Goal: Transaction & Acquisition: Purchase product/service

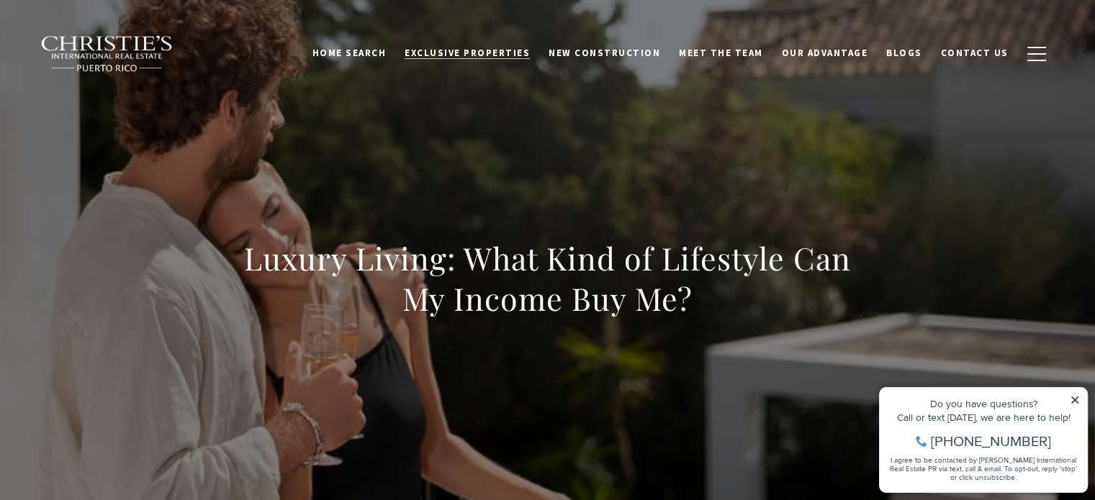
click at [502, 52] on span "Exclusive Properties" at bounding box center [467, 53] width 125 height 12
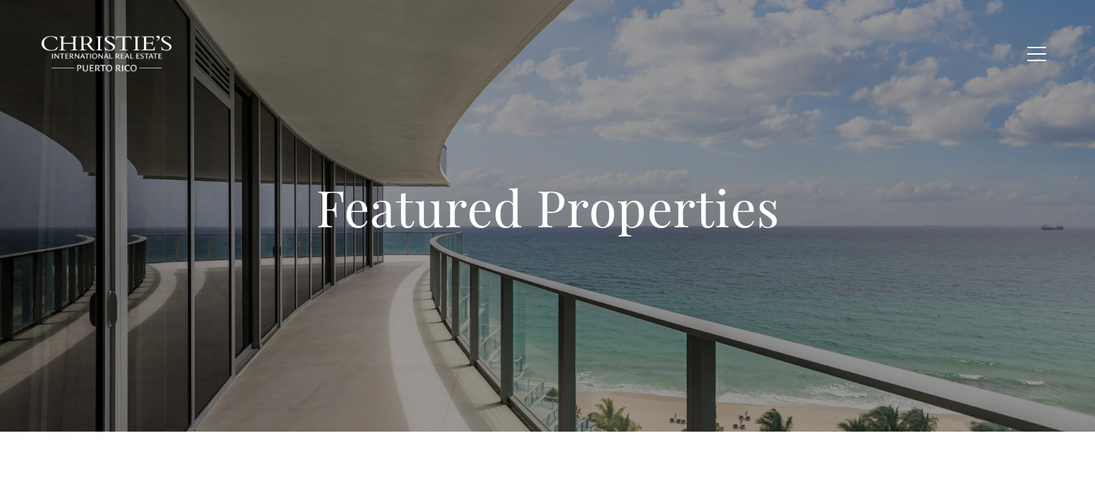
type input "**********"
type input "*********"
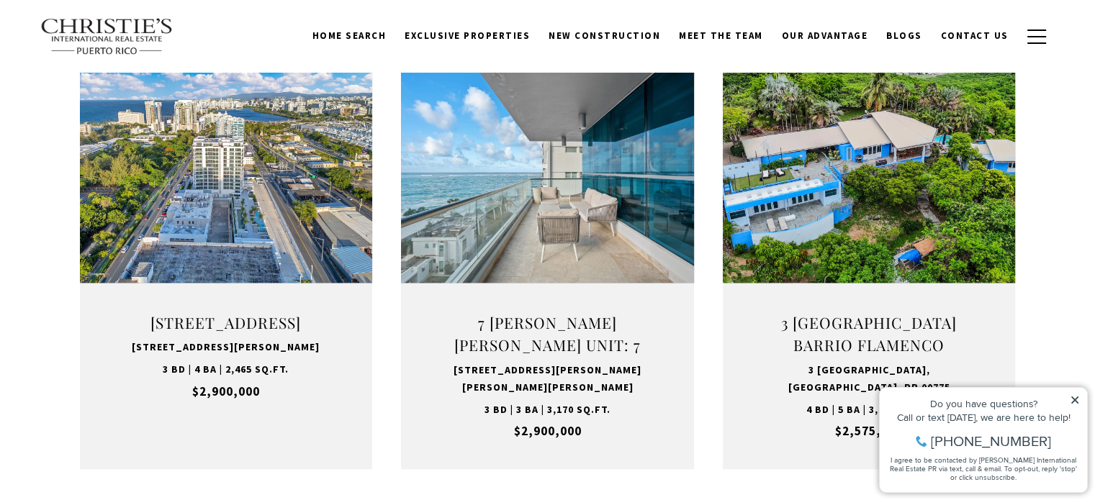
scroll to position [1512, 0]
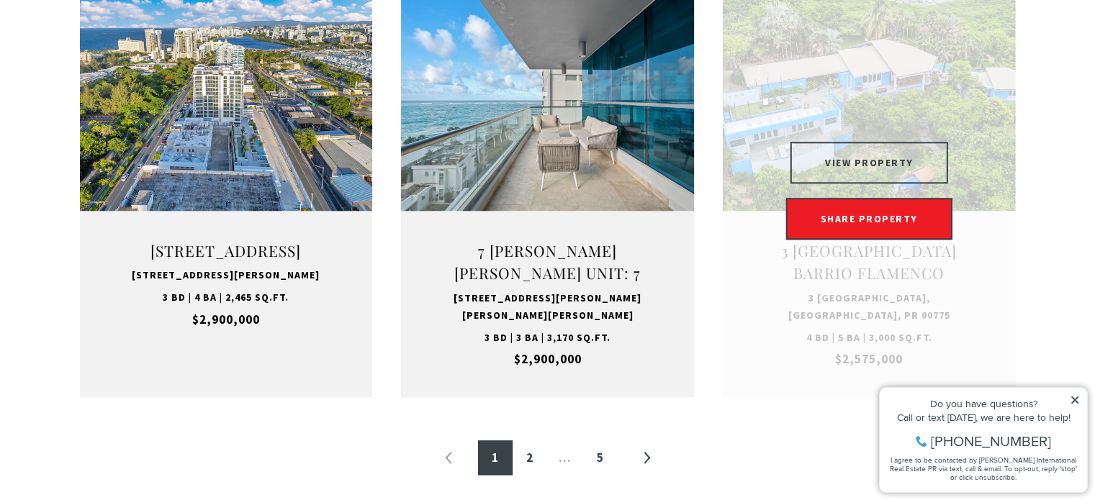
click at [903, 152] on button "VIEW PROPERTY" at bounding box center [869, 163] width 158 height 42
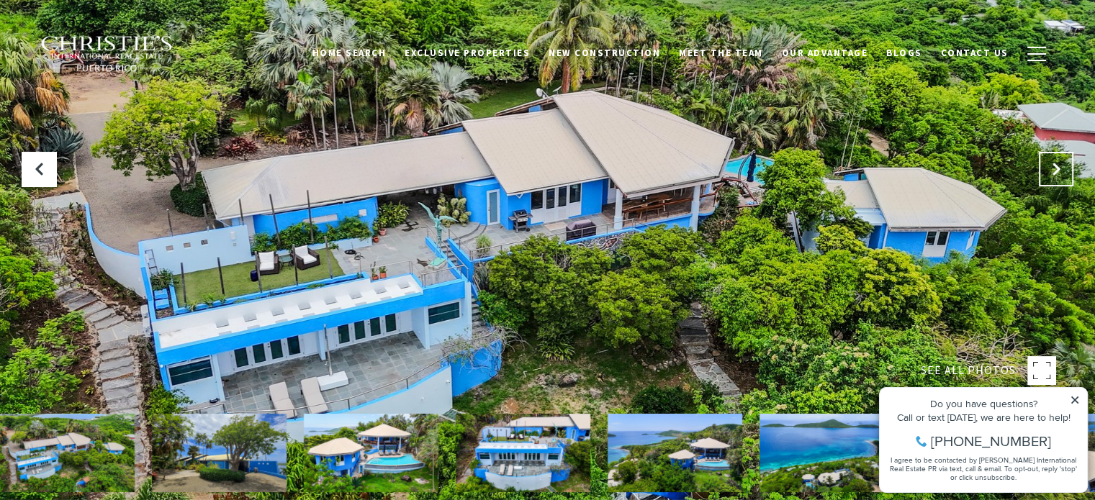
click at [1049, 166] on icon "Next Slide" at bounding box center [1056, 169] width 14 height 14
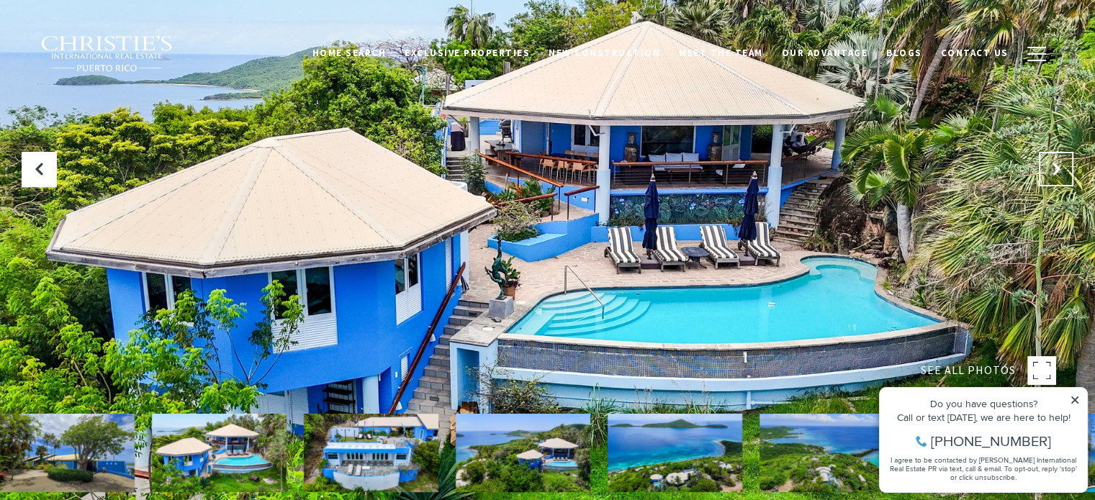
click at [1055, 161] on button "Next Slide" at bounding box center [1056, 169] width 35 height 35
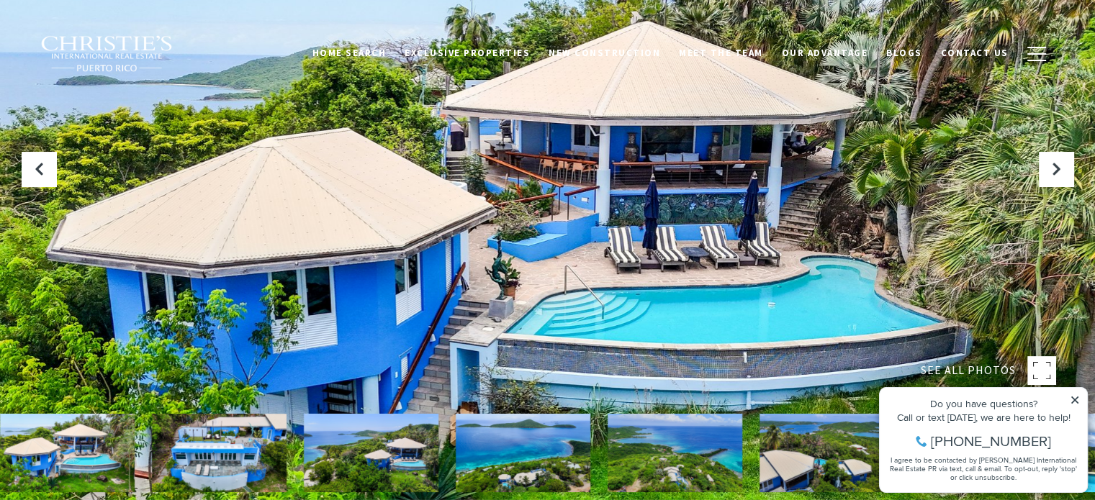
click at [98, 458] on img at bounding box center [67, 453] width 135 height 78
click at [1057, 164] on icon "Next Slide" at bounding box center [1056, 169] width 14 height 14
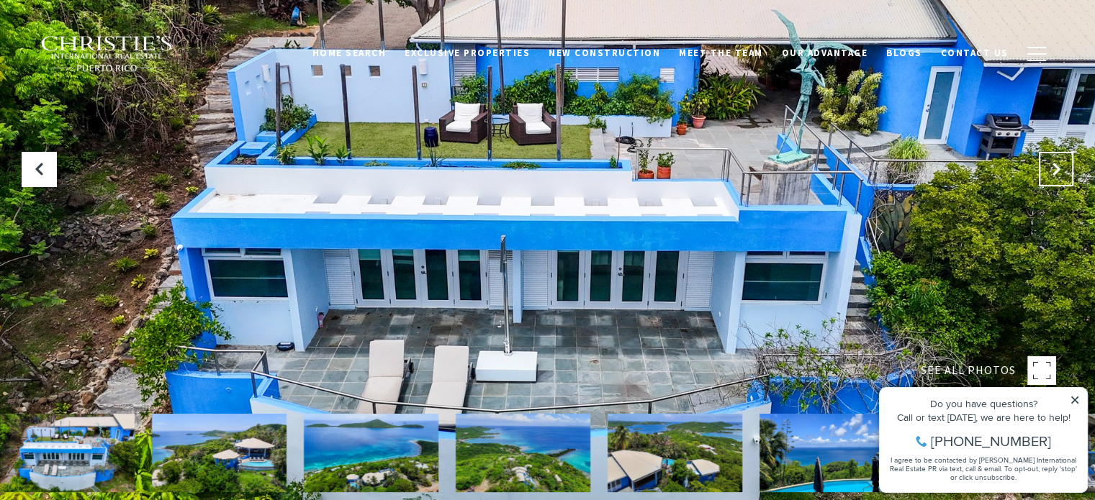
click at [1057, 164] on icon "Next Slide" at bounding box center [1056, 169] width 14 height 14
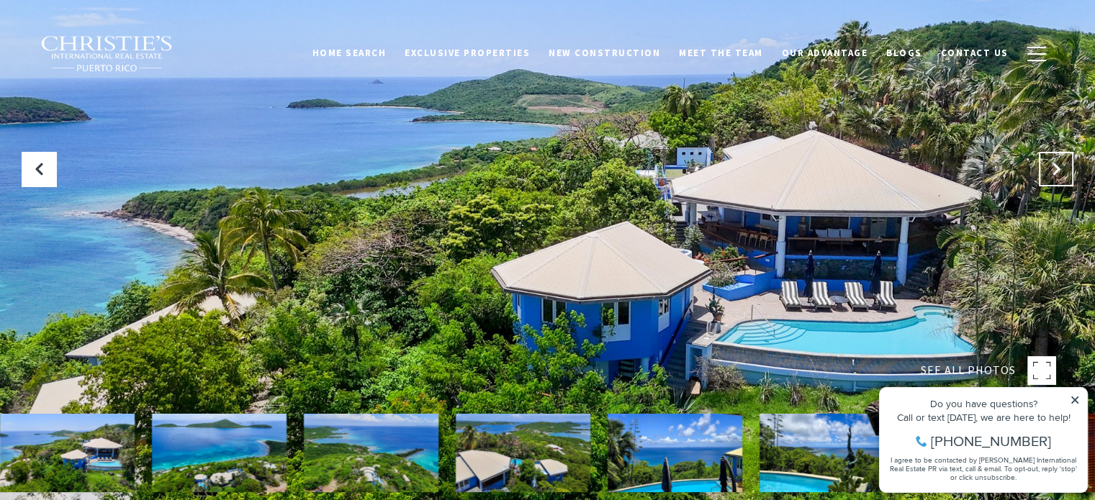
click at [1057, 164] on icon "Next Slide" at bounding box center [1056, 169] width 14 height 14
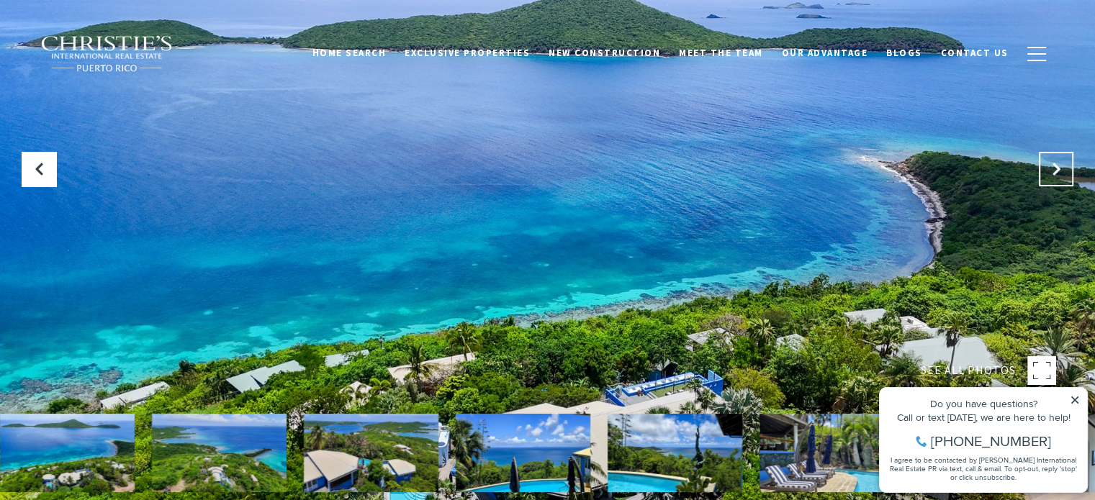
click at [1057, 164] on icon "Next Slide" at bounding box center [1056, 169] width 14 height 14
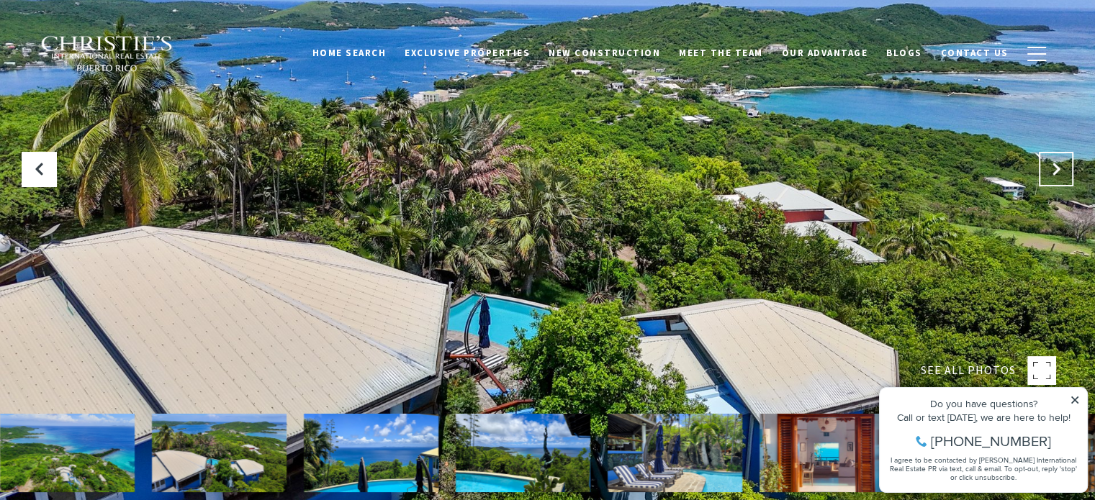
click at [1055, 163] on icon "Next Slide" at bounding box center [1056, 169] width 14 height 14
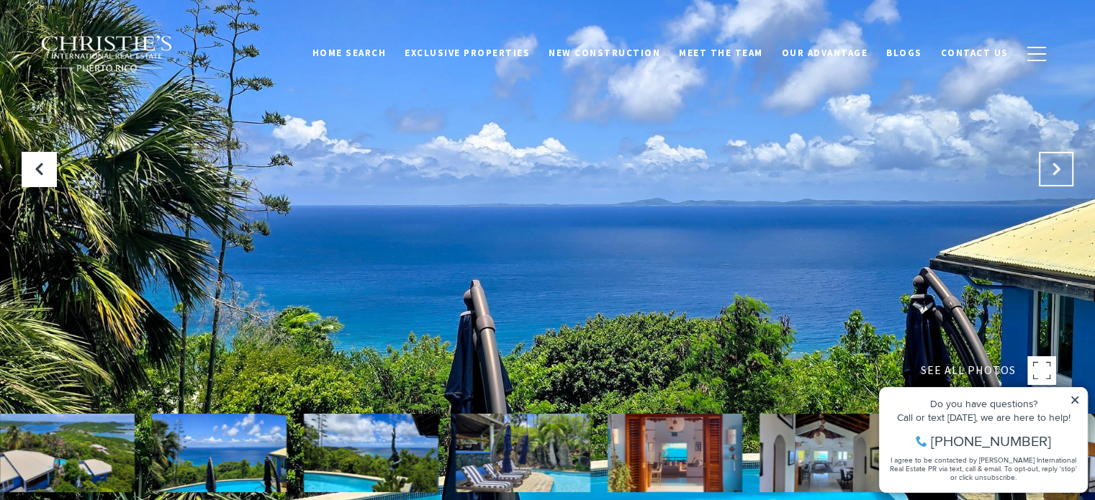
click at [1055, 163] on icon "Next Slide" at bounding box center [1056, 169] width 14 height 14
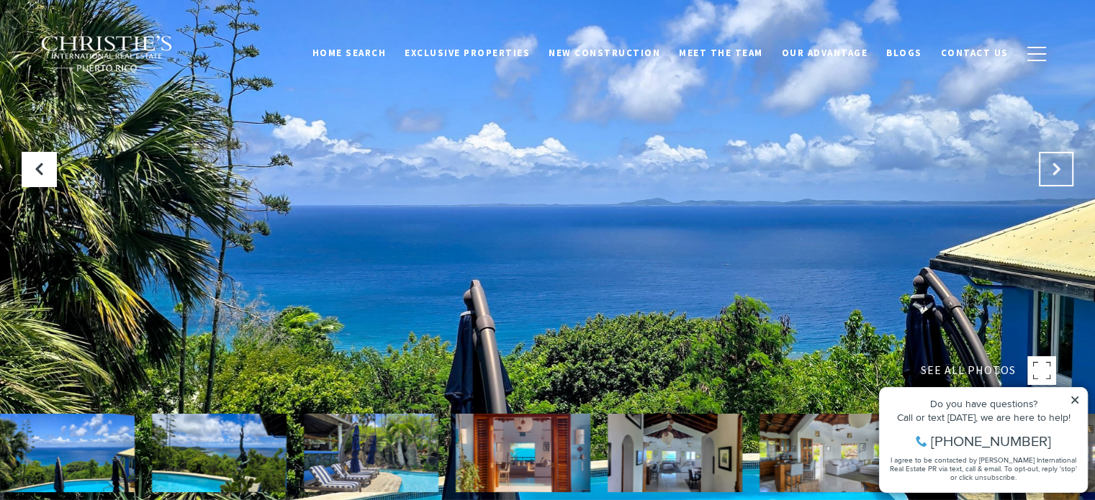
click at [1055, 163] on icon "Next Slide" at bounding box center [1056, 169] width 14 height 14
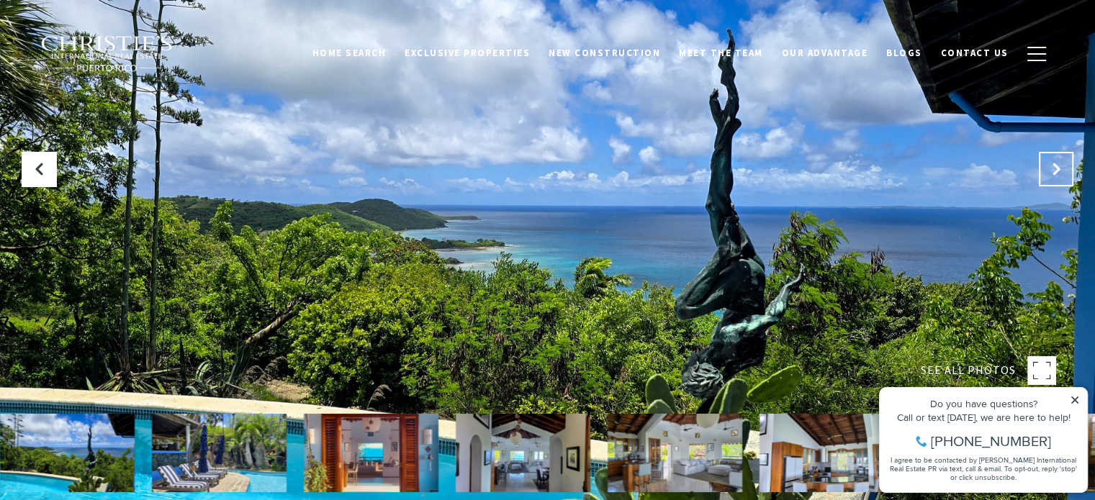
click at [1055, 163] on icon "Next Slide" at bounding box center [1056, 169] width 14 height 14
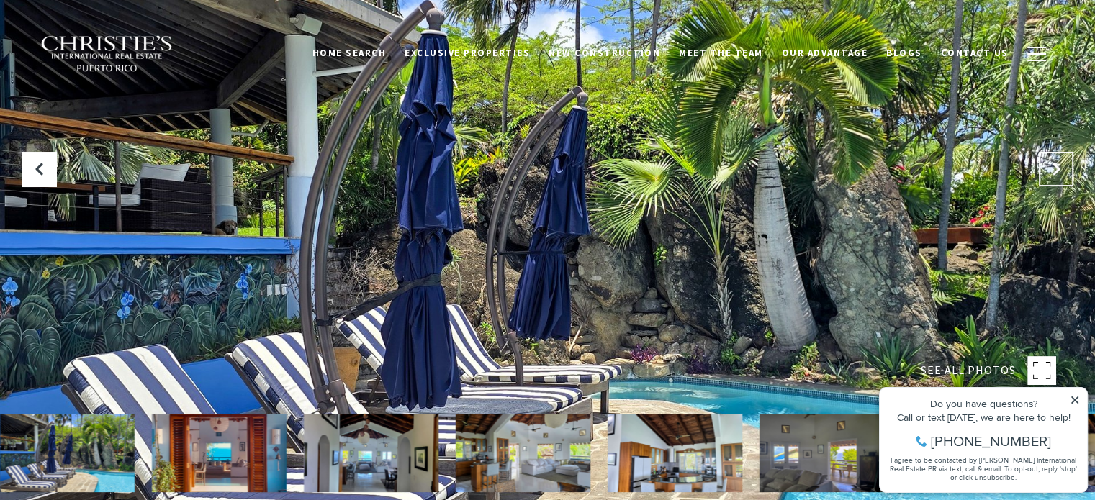
click at [1055, 163] on icon "Next Slide" at bounding box center [1056, 169] width 14 height 14
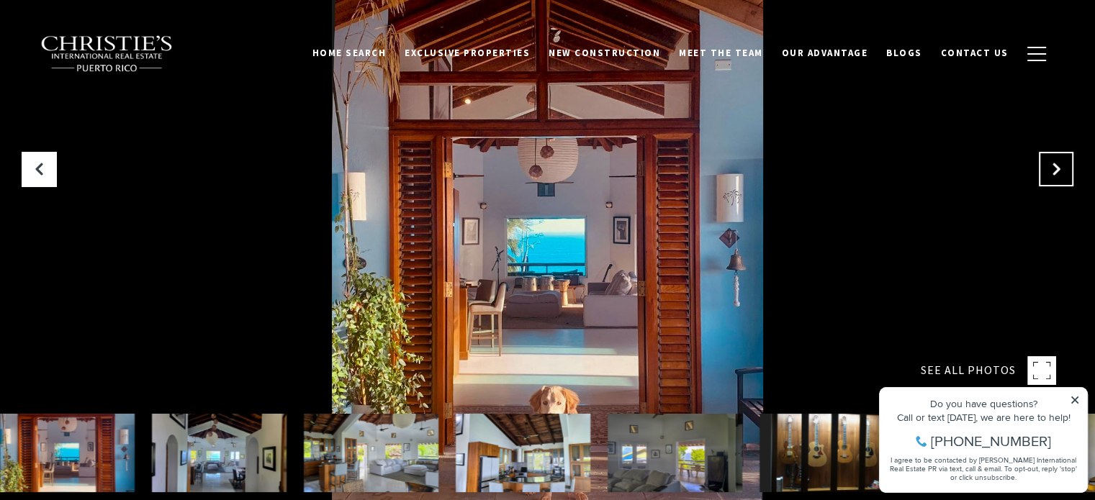
click at [1055, 163] on icon "Next Slide" at bounding box center [1056, 169] width 14 height 14
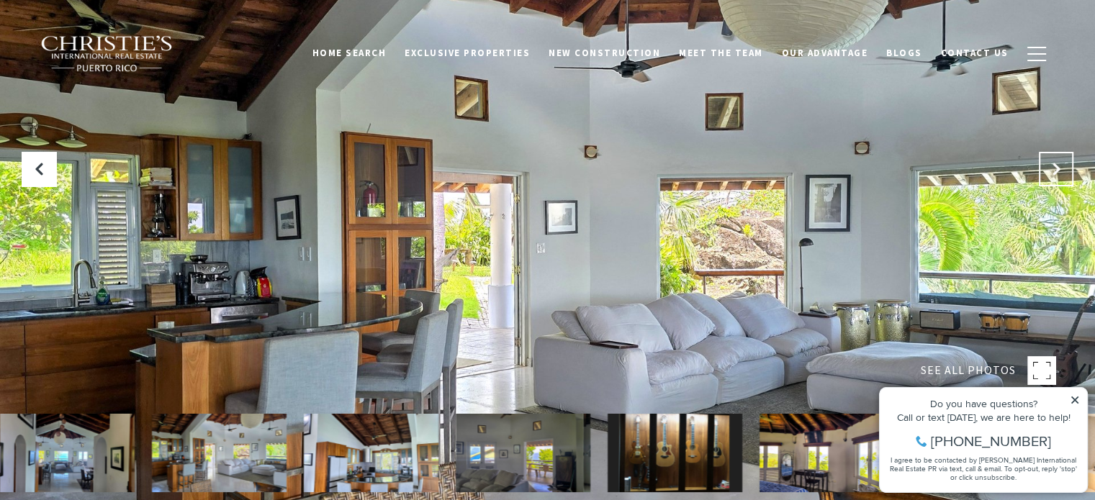
click at [1055, 163] on icon "Next Slide" at bounding box center [1056, 169] width 14 height 14
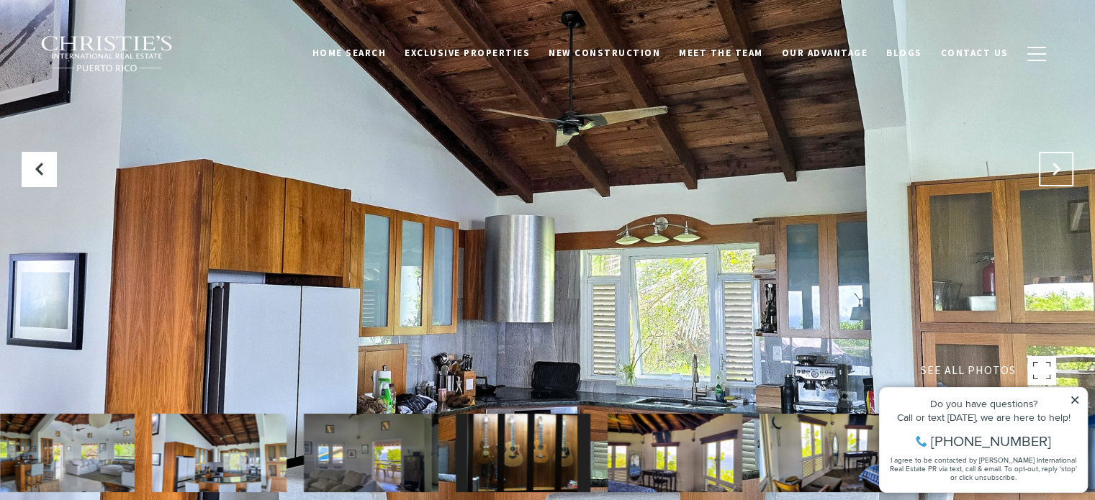
click at [1055, 163] on icon "Next Slide" at bounding box center [1056, 169] width 14 height 14
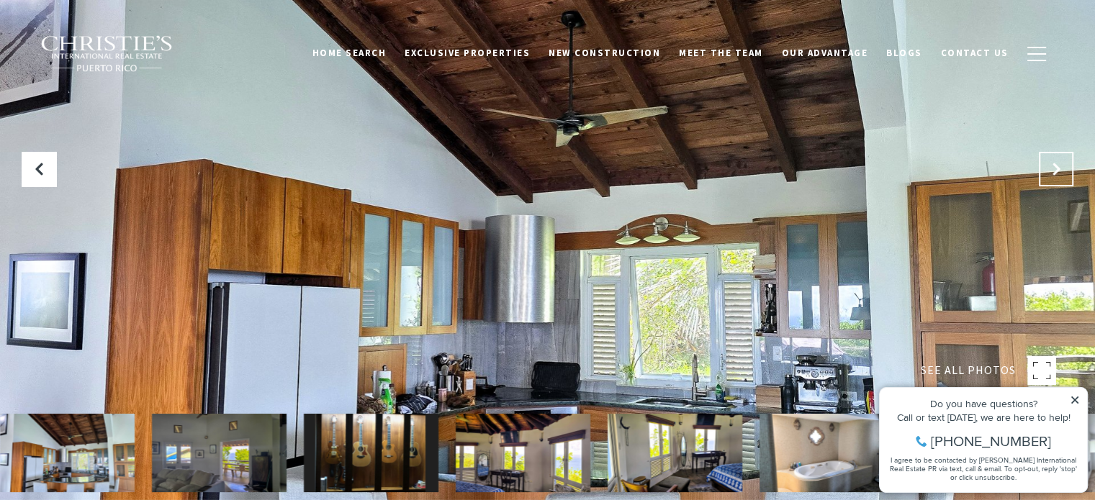
click at [1055, 163] on icon "Next Slide" at bounding box center [1056, 169] width 14 height 14
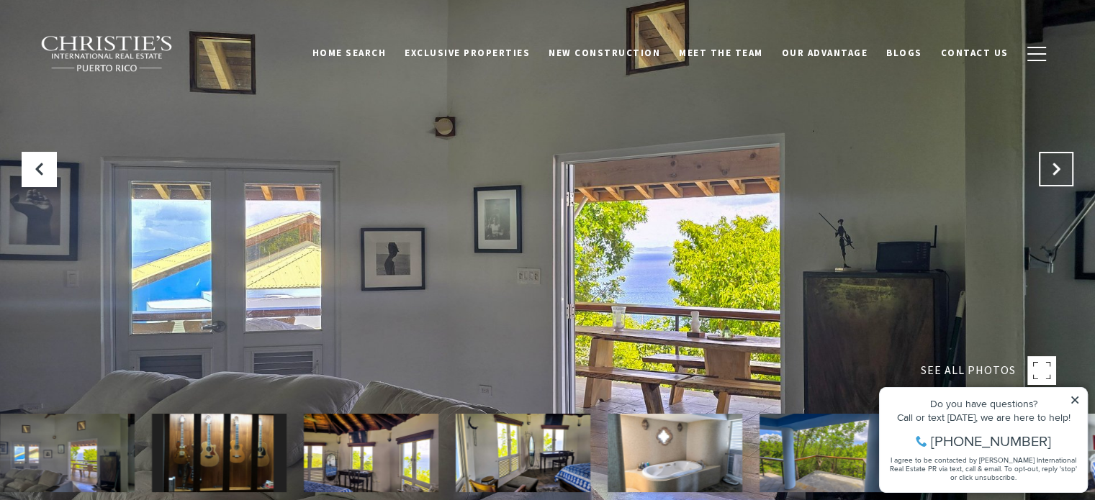
click at [1054, 164] on icon "Next Slide" at bounding box center [1056, 169] width 14 height 14
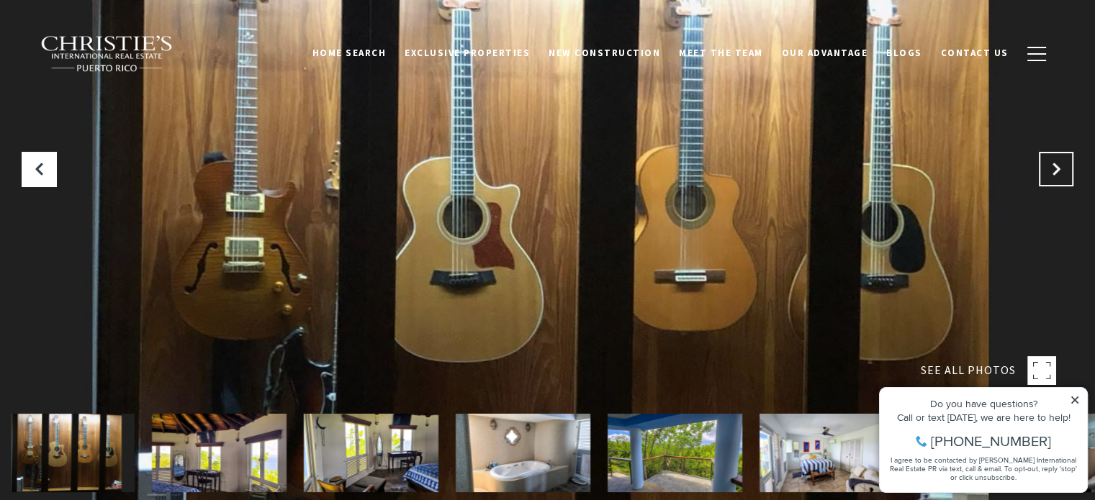
click at [1054, 164] on icon "Next Slide" at bounding box center [1056, 169] width 14 height 14
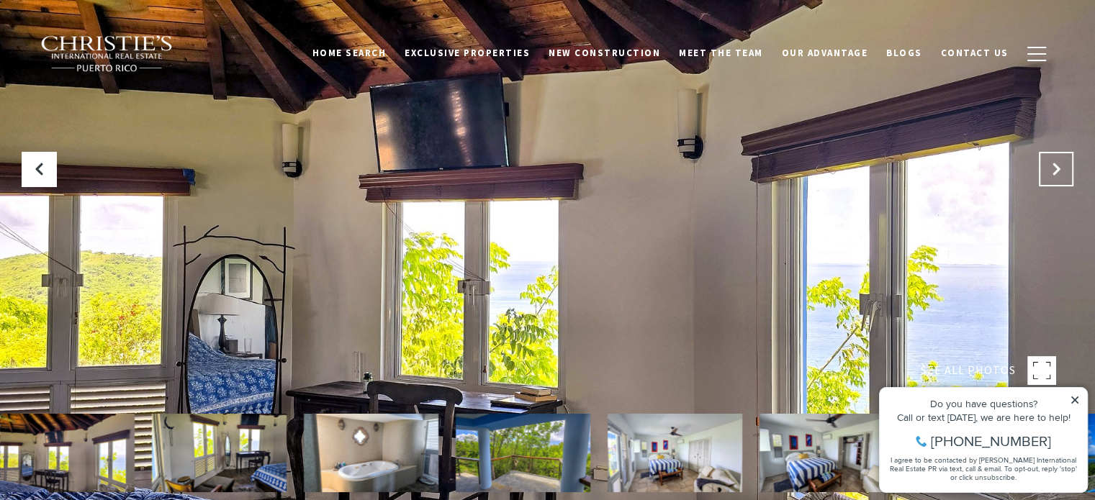
click at [1054, 164] on icon "Next Slide" at bounding box center [1056, 169] width 14 height 14
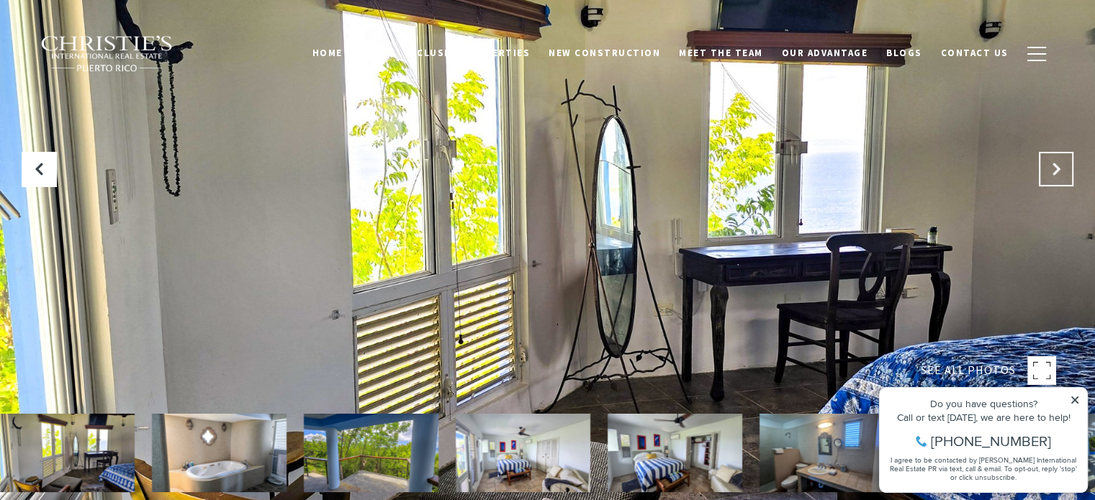
click at [1054, 164] on icon "Next Slide" at bounding box center [1056, 169] width 14 height 14
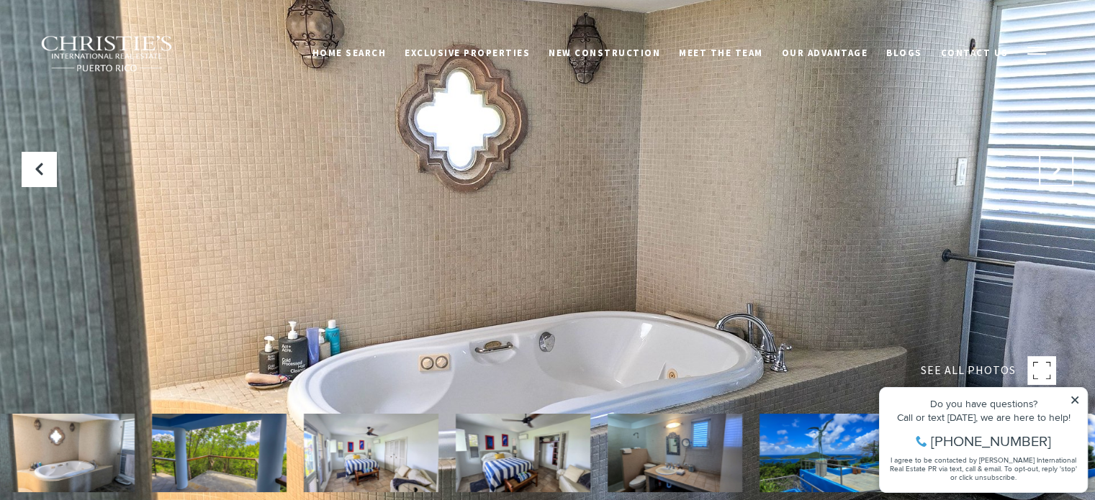
click at [1054, 164] on icon "Next Slide" at bounding box center [1056, 169] width 14 height 14
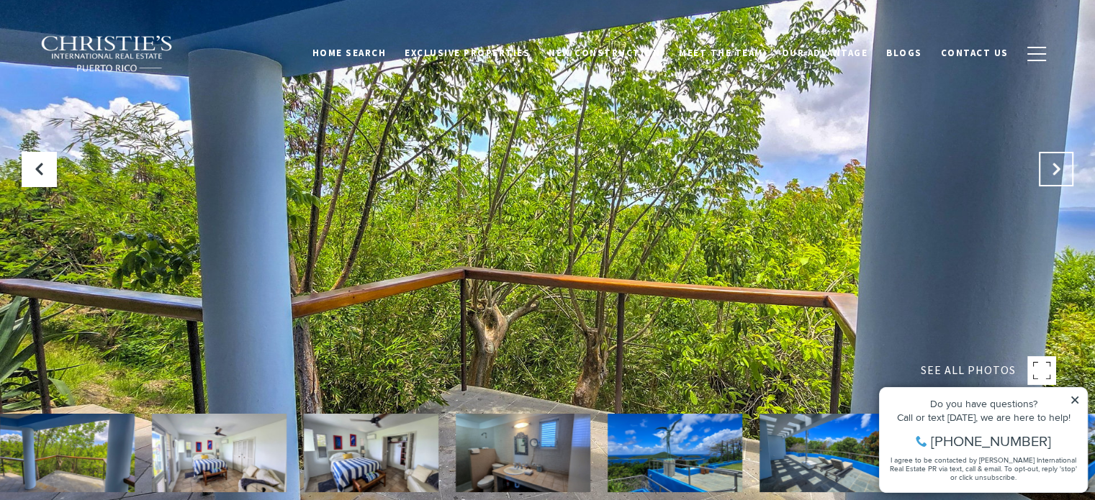
click at [1054, 164] on icon "Next Slide" at bounding box center [1056, 169] width 14 height 14
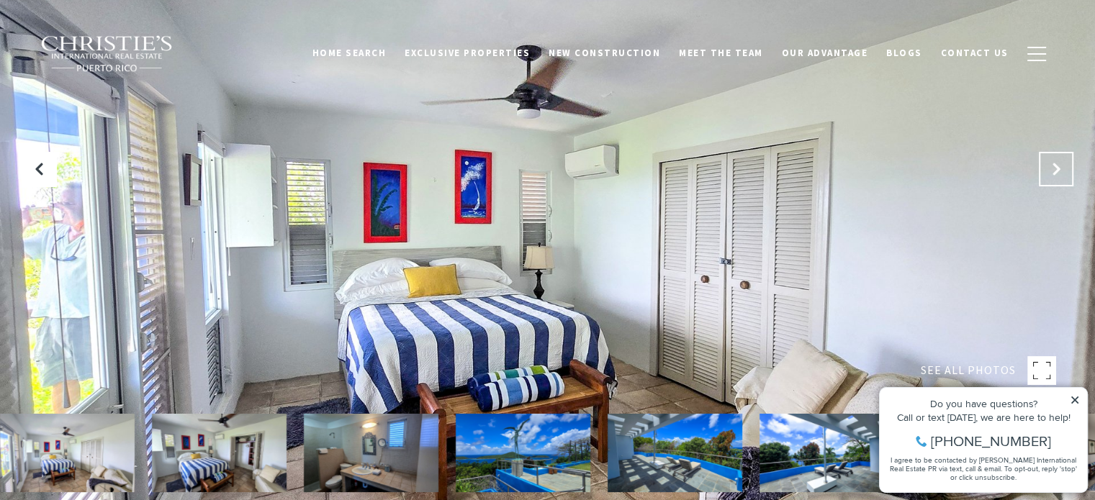
click at [1054, 164] on icon "Next Slide" at bounding box center [1056, 169] width 14 height 14
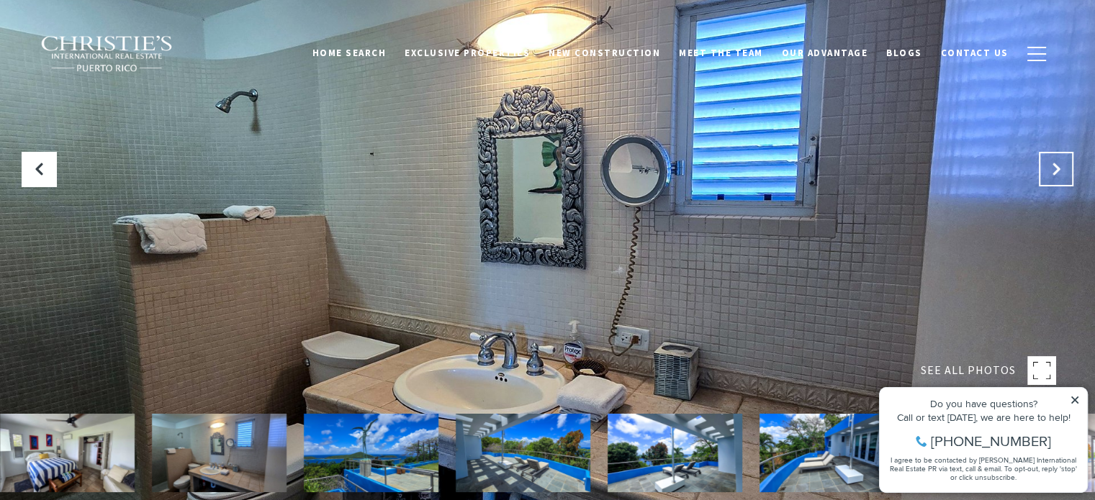
click at [1054, 164] on icon "Next Slide" at bounding box center [1056, 169] width 14 height 14
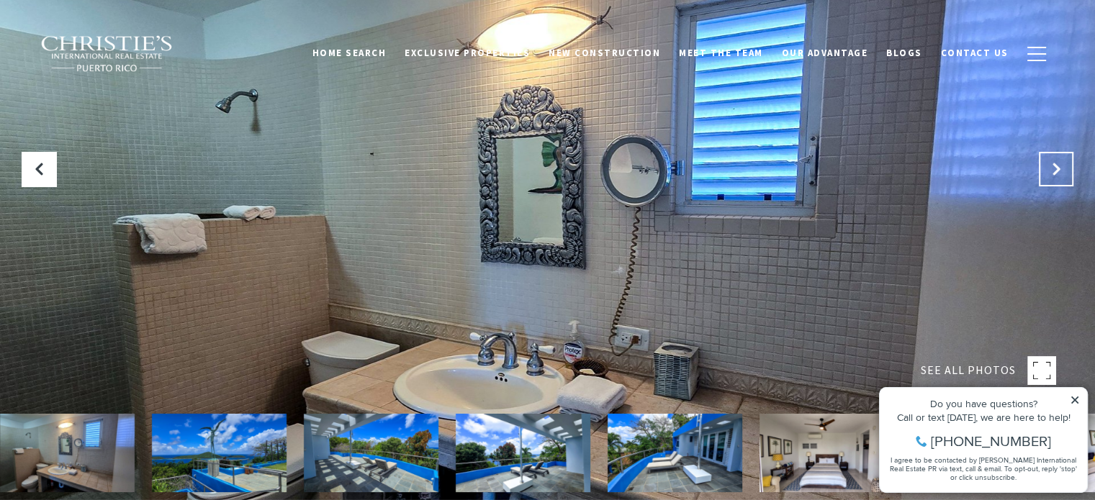
click at [1054, 164] on icon "Next Slide" at bounding box center [1056, 169] width 14 height 14
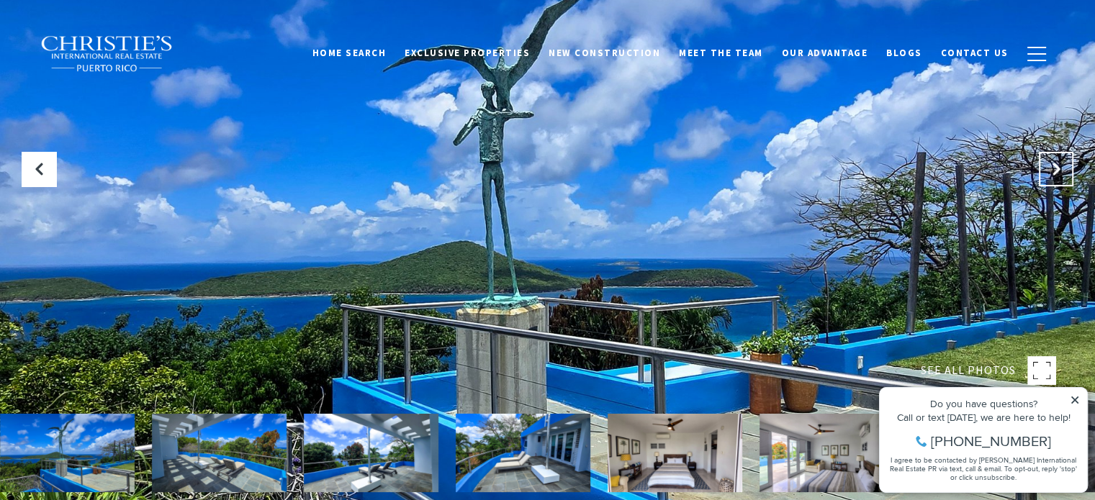
click at [1054, 164] on icon "Next Slide" at bounding box center [1056, 169] width 14 height 14
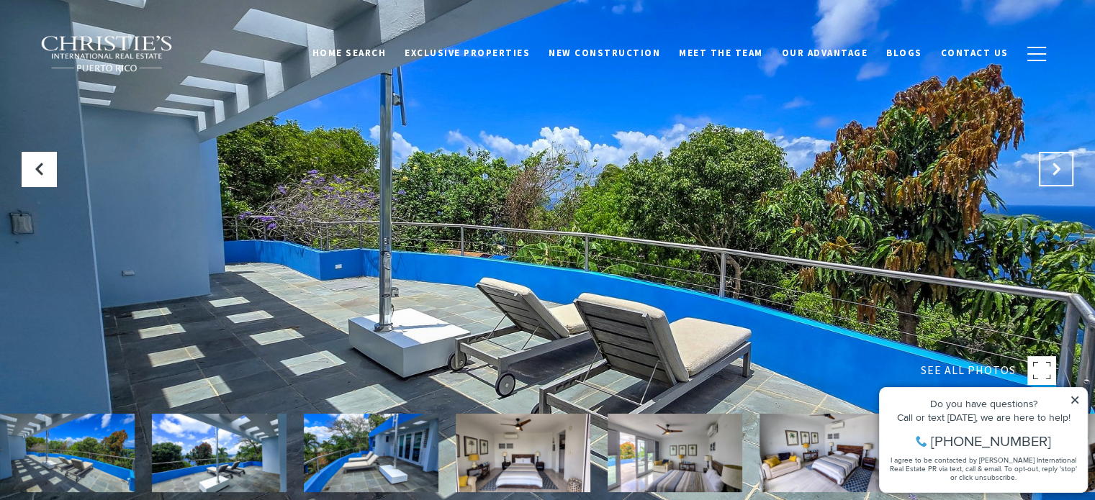
click at [1054, 164] on icon "Next Slide" at bounding box center [1056, 169] width 14 height 14
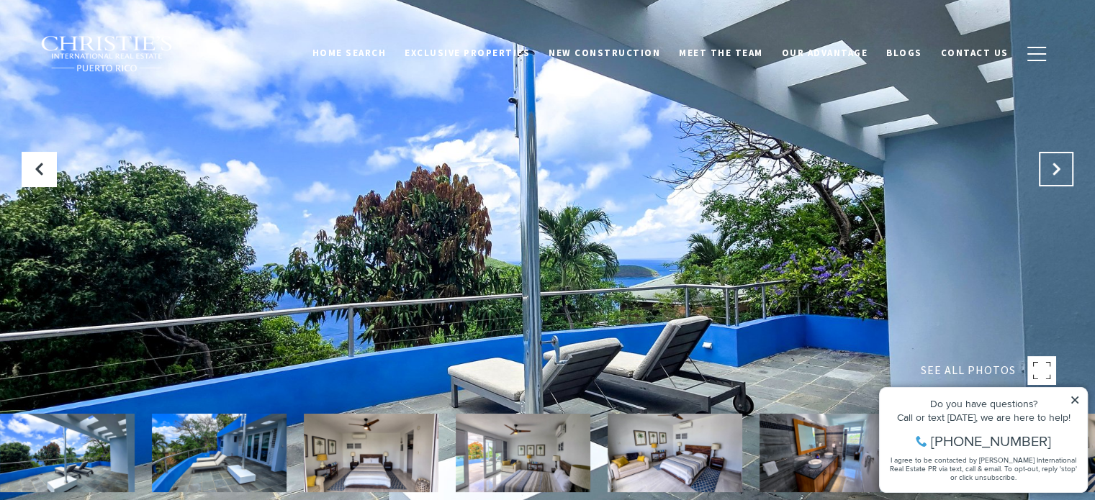
click at [1054, 164] on icon "Next Slide" at bounding box center [1056, 169] width 14 height 14
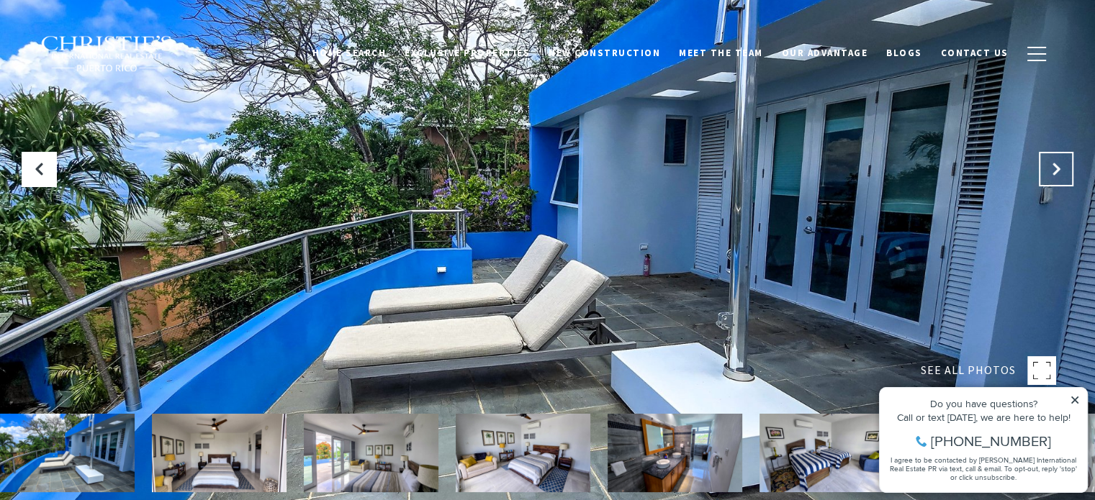
click at [1054, 164] on icon "Next Slide" at bounding box center [1056, 169] width 14 height 14
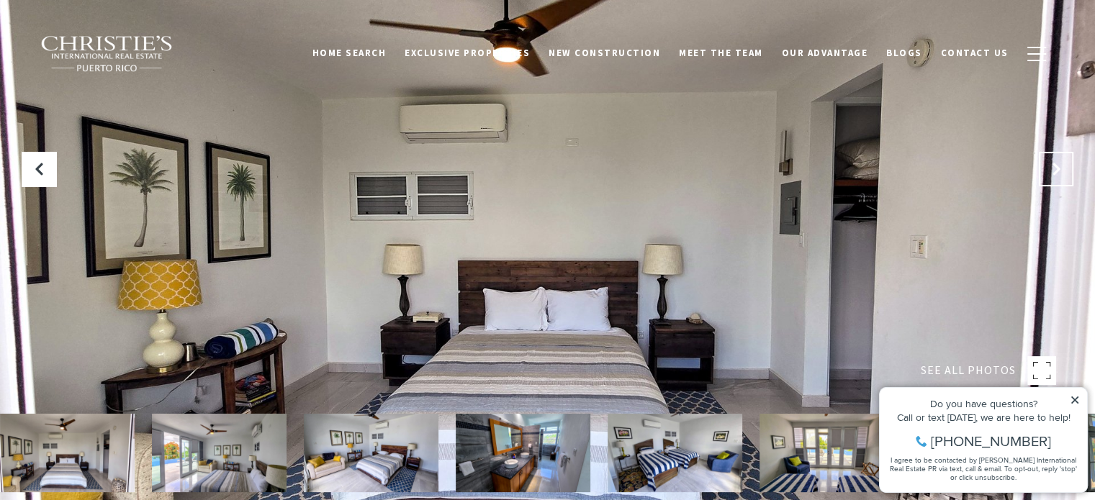
click at [1054, 164] on icon "Next Slide" at bounding box center [1056, 169] width 14 height 14
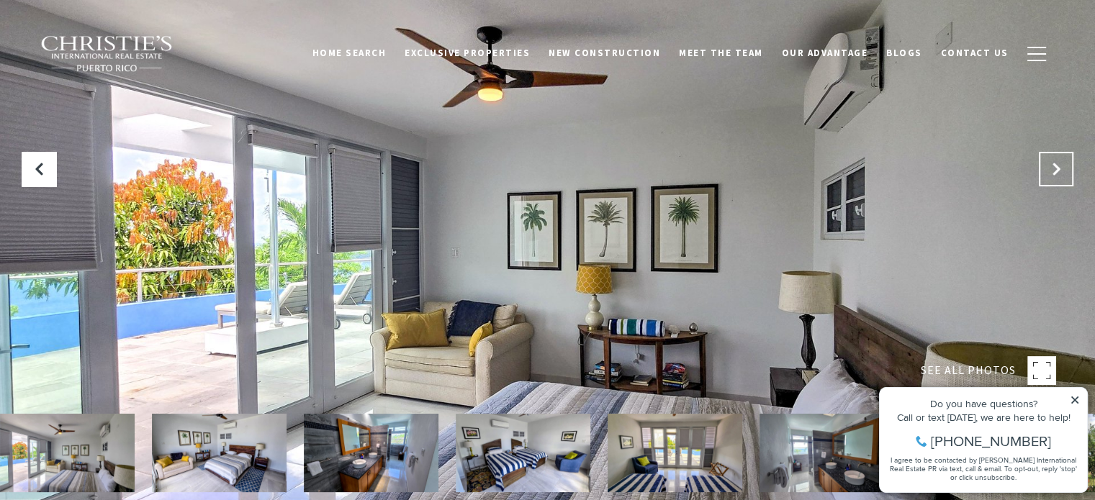
click at [1054, 164] on icon "Next Slide" at bounding box center [1056, 169] width 14 height 14
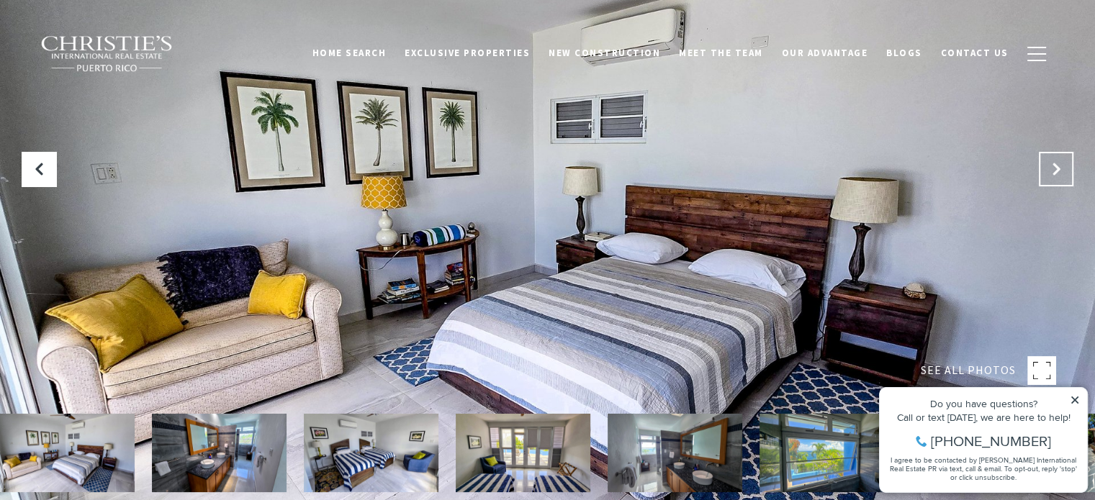
click at [1054, 164] on icon "Next Slide" at bounding box center [1056, 169] width 14 height 14
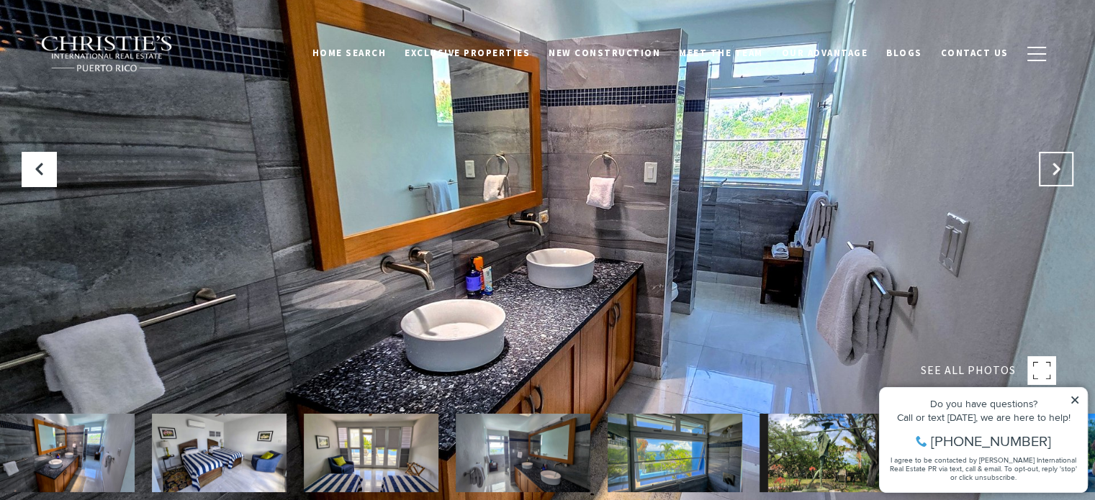
click at [1054, 164] on icon "Next Slide" at bounding box center [1056, 169] width 14 height 14
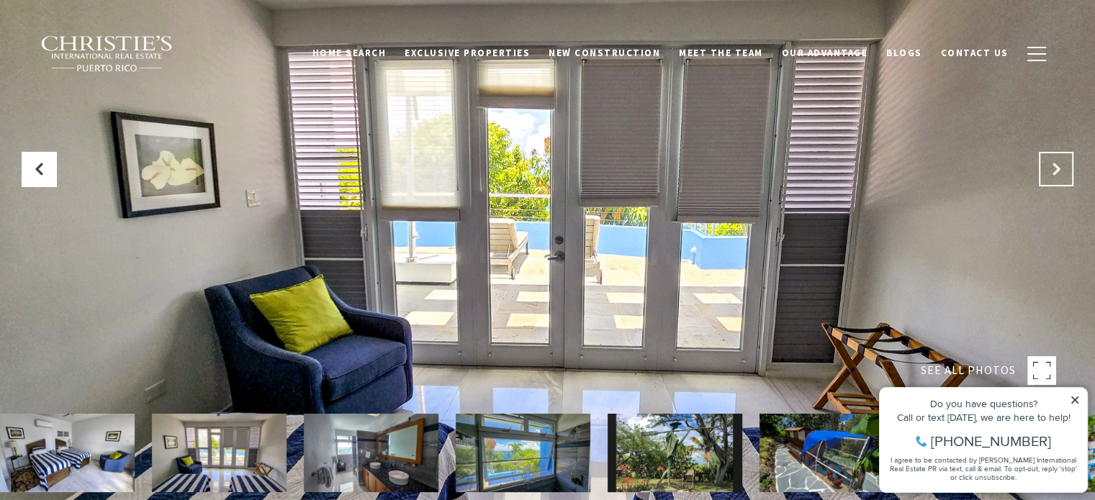
click at [1054, 164] on icon "Next Slide" at bounding box center [1056, 169] width 14 height 14
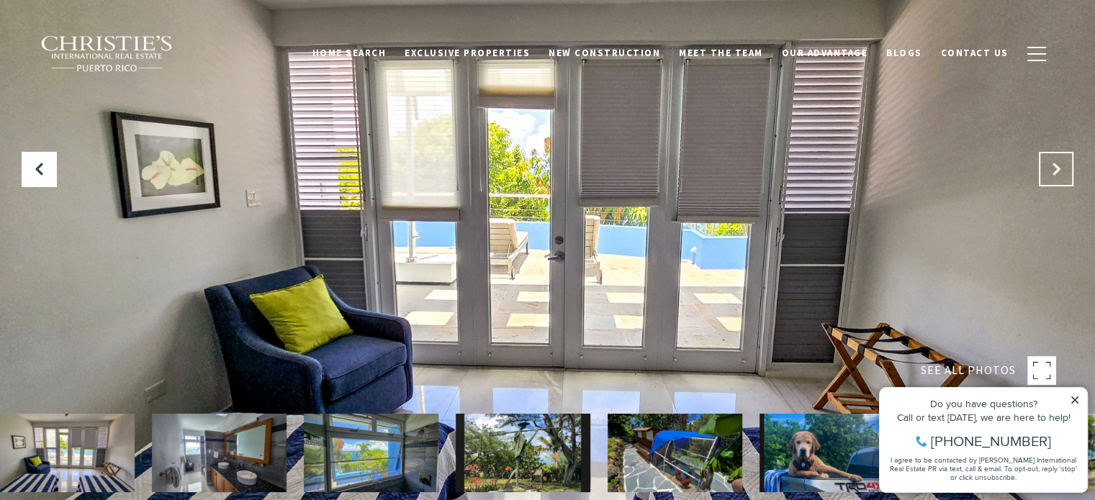
click at [1054, 164] on icon "Next Slide" at bounding box center [1056, 169] width 14 height 14
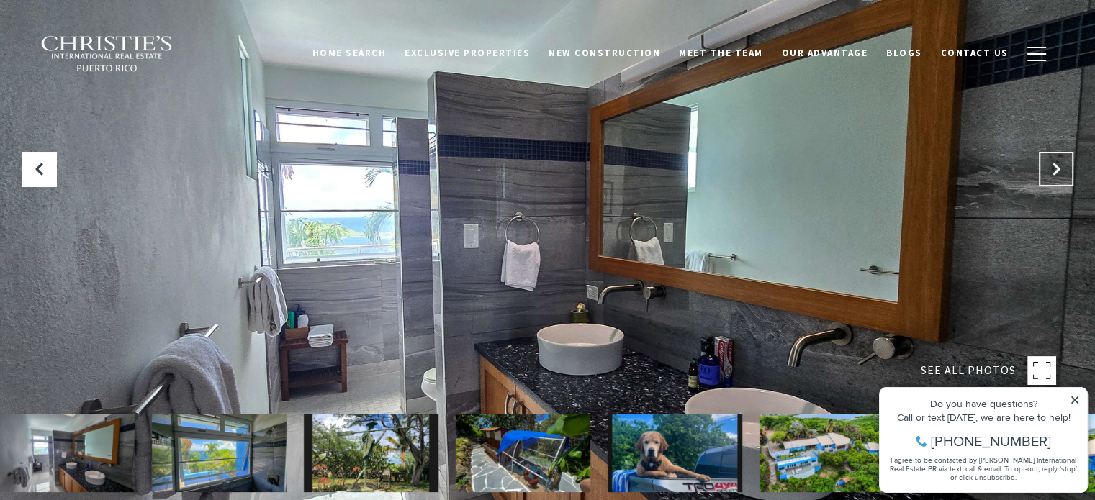
click at [1054, 164] on icon "Next Slide" at bounding box center [1056, 169] width 14 height 14
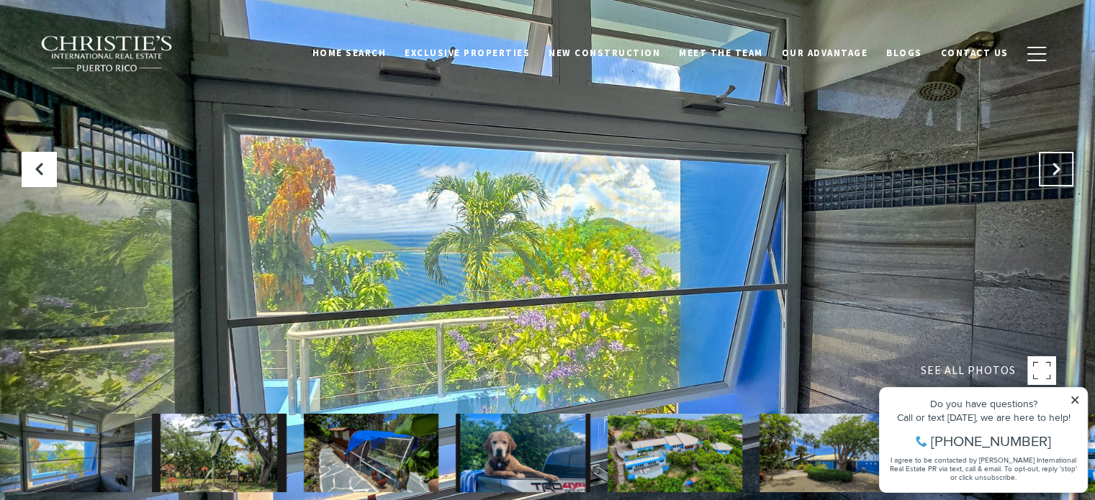
click at [1054, 164] on icon "Next Slide" at bounding box center [1056, 169] width 14 height 14
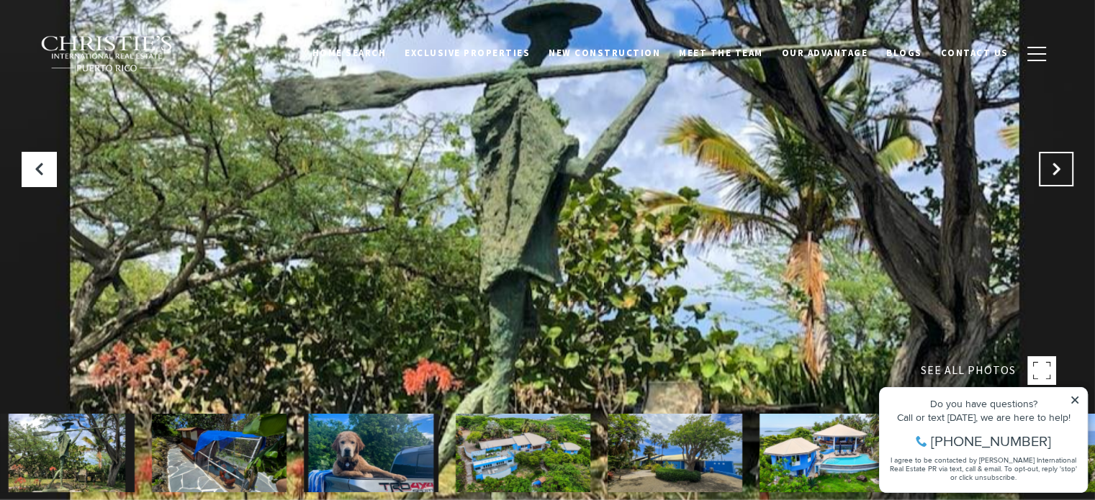
click at [1054, 164] on icon "Next Slide" at bounding box center [1056, 169] width 14 height 14
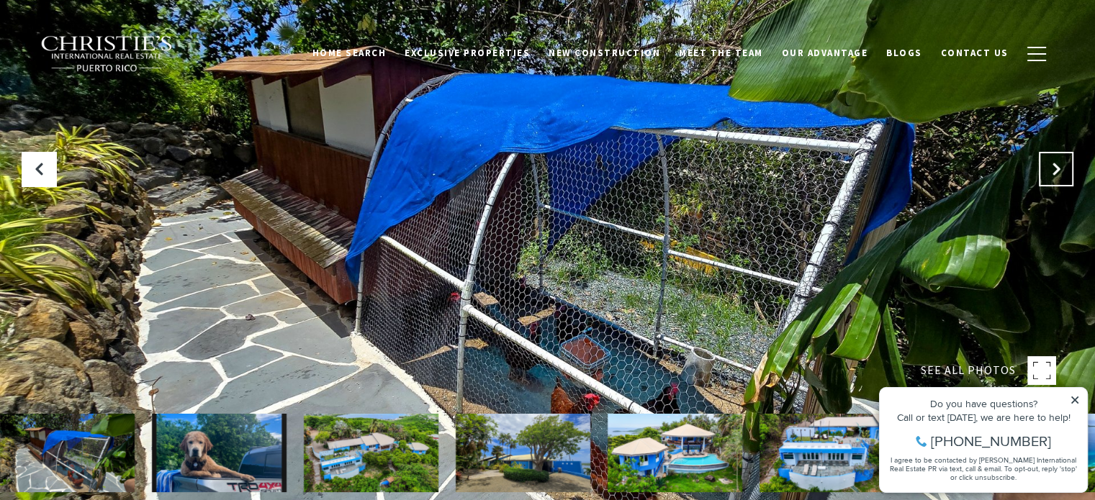
click at [1054, 164] on icon "Next Slide" at bounding box center [1056, 169] width 14 height 14
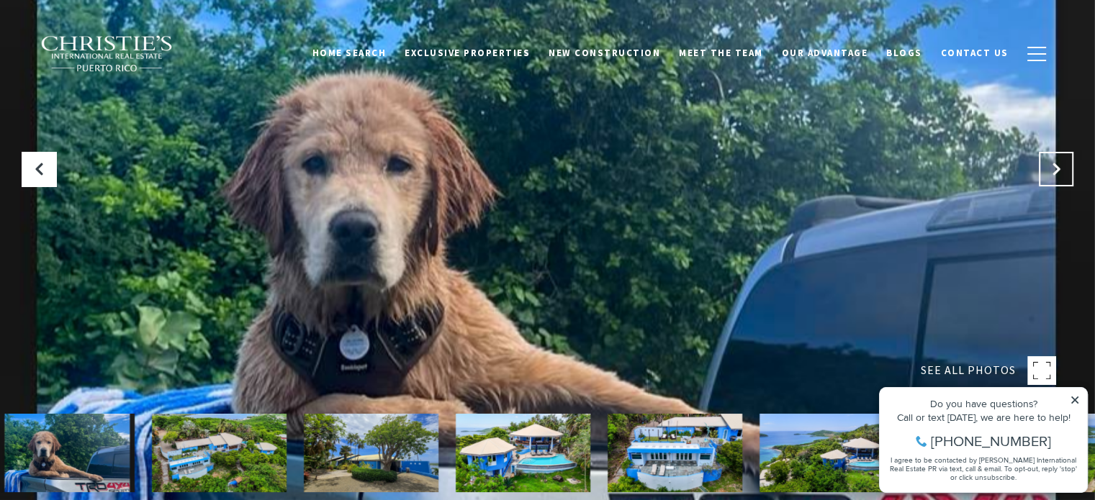
click at [1054, 164] on icon "Next Slide" at bounding box center [1056, 169] width 14 height 14
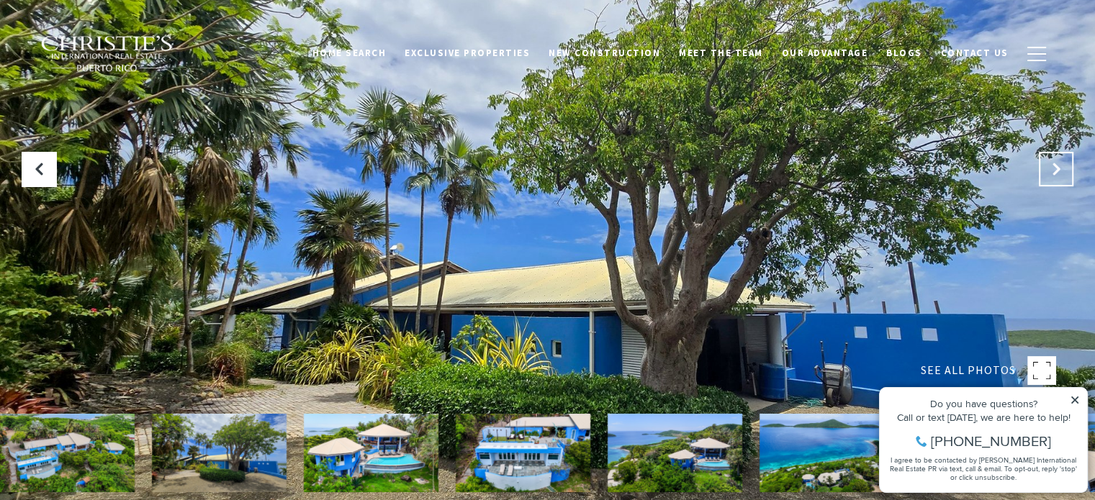
click at [1054, 164] on icon "Next Slide" at bounding box center [1056, 169] width 14 height 14
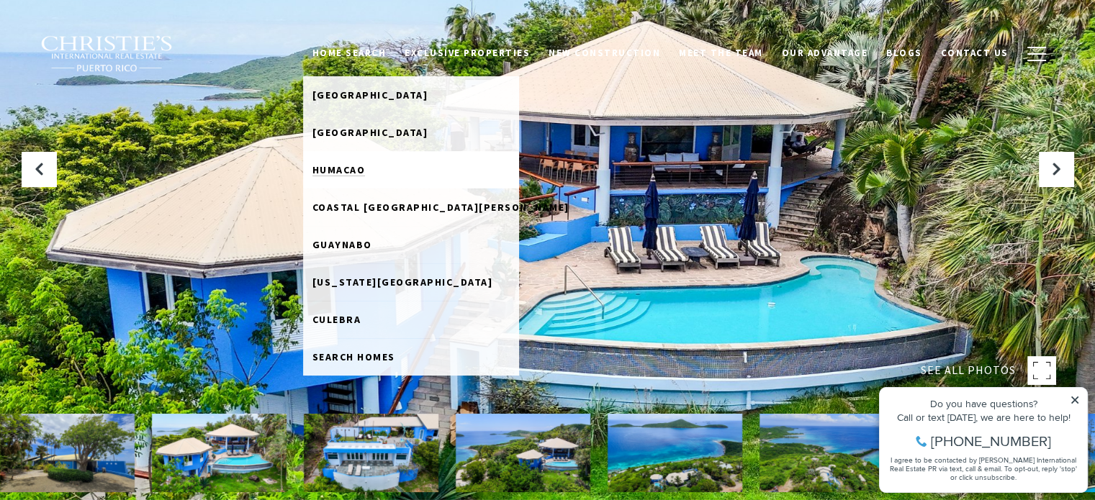
click at [366, 169] on span "Humacao" at bounding box center [338, 169] width 53 height 13
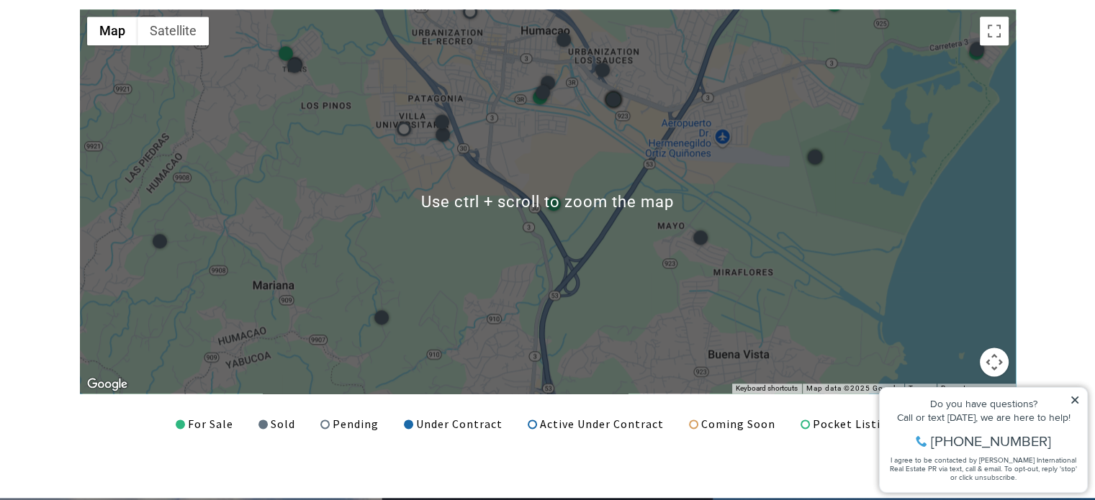
scroll to position [1872, 0]
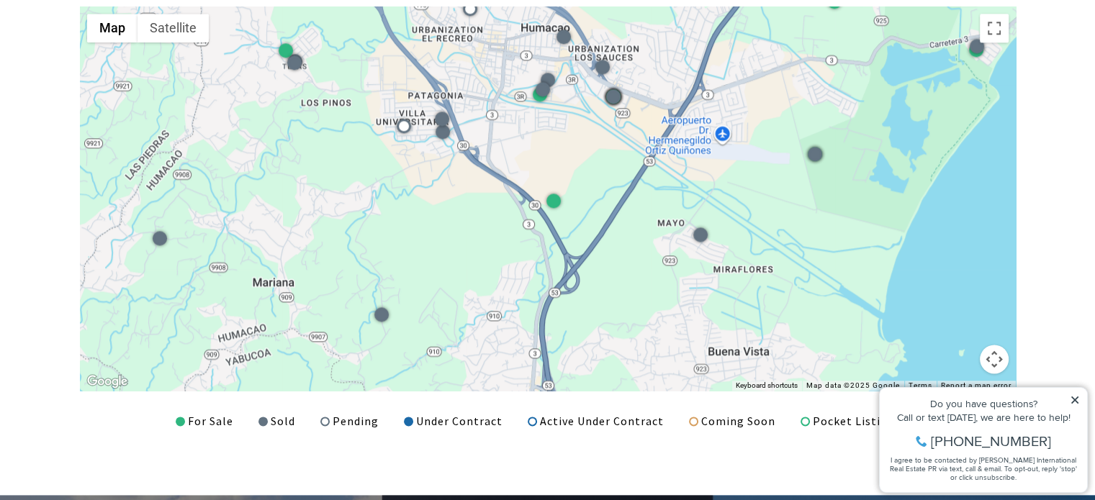
click at [185, 421] on span at bounding box center [180, 421] width 9 height 9
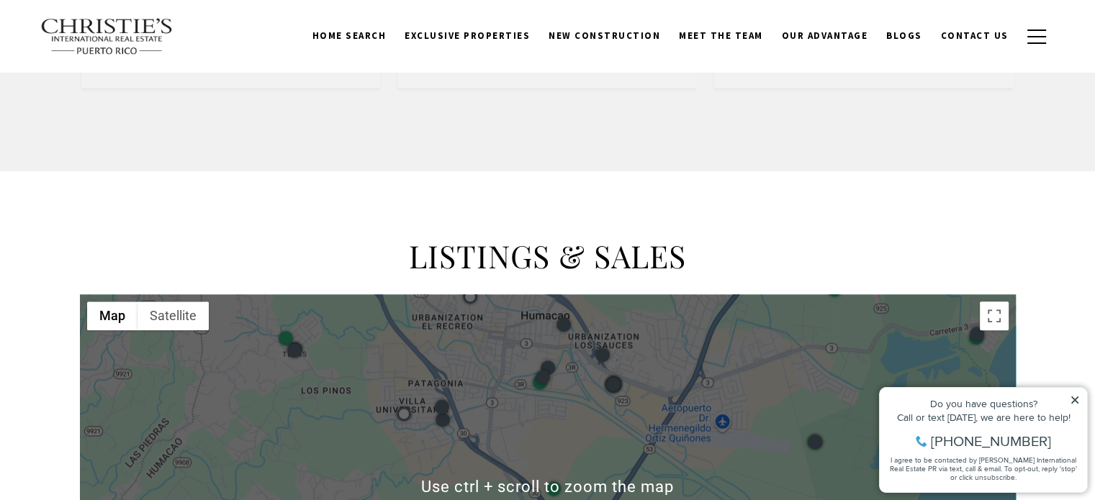
scroll to position [1296, 0]
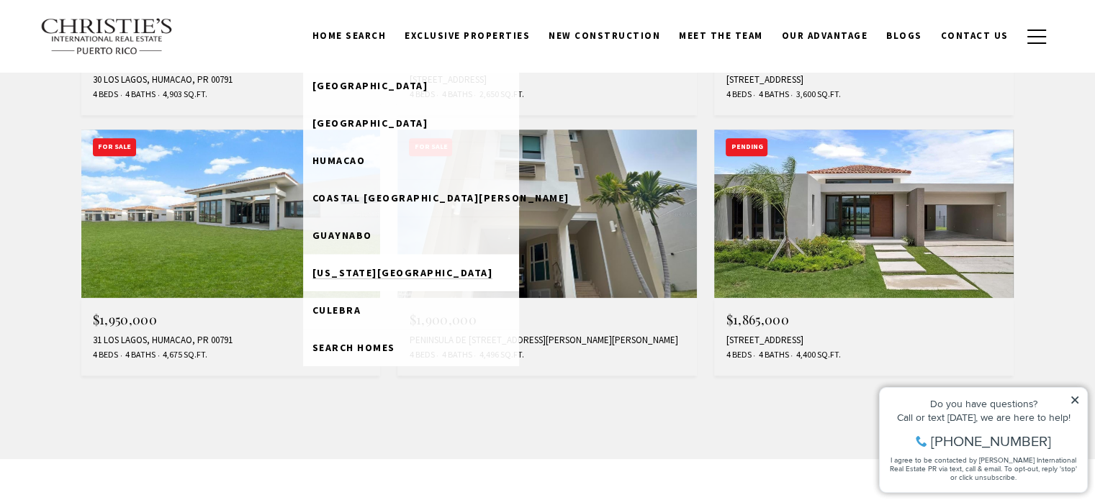
click at [360, 281] on link "[US_STATE][GEOGRAPHIC_DATA]" at bounding box center [411, 272] width 216 height 37
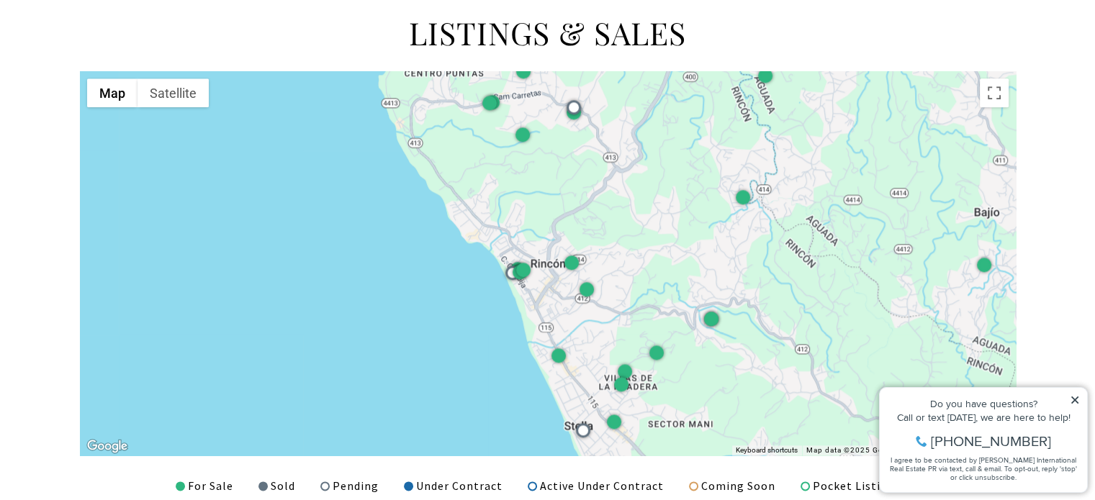
scroll to position [1800, 0]
